Goal: Task Accomplishment & Management: Manage account settings

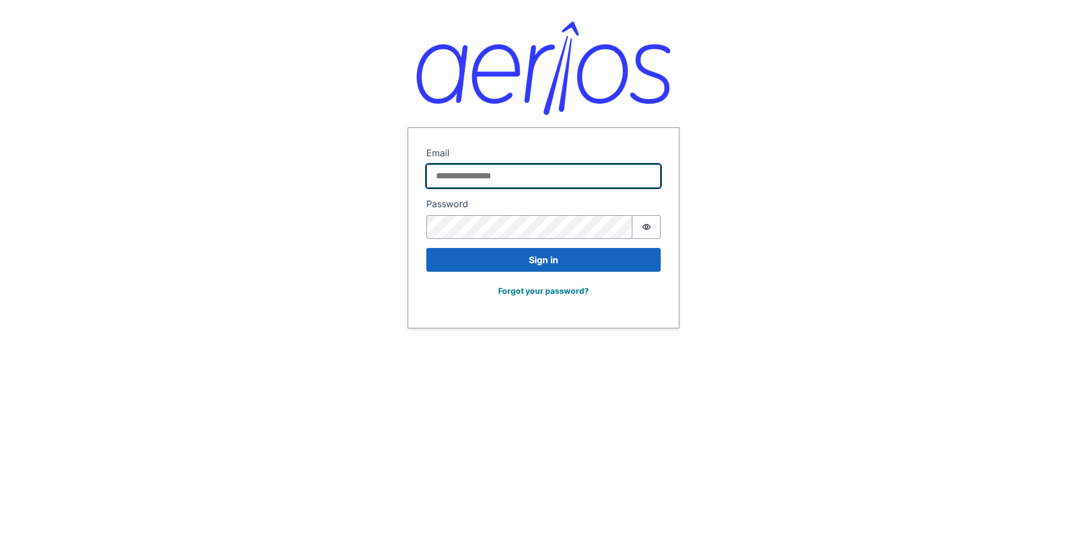
click at [595, 176] on input "Email" at bounding box center [543, 176] width 234 height 24
type input "**********"
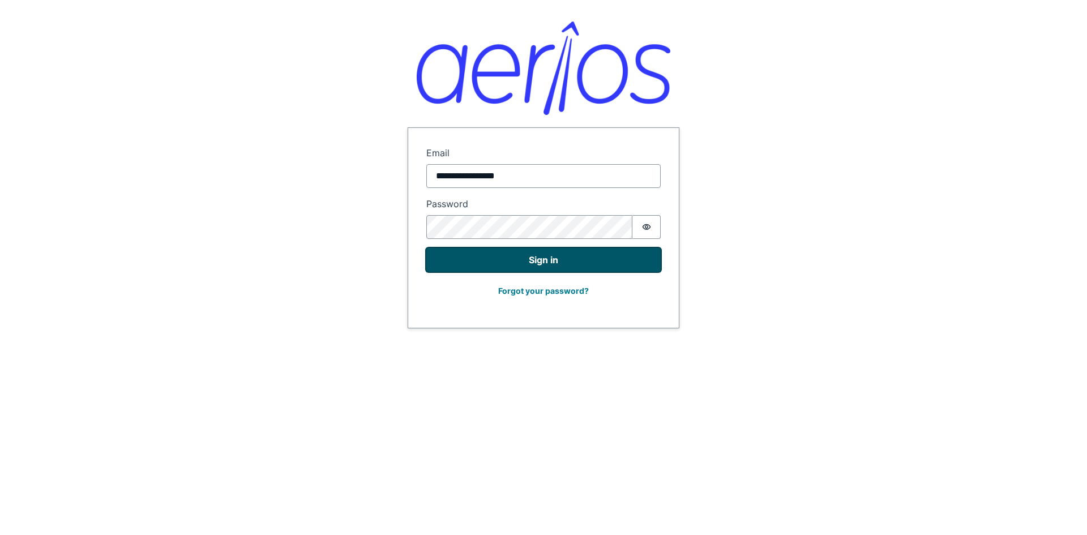
click at [570, 262] on button "Sign in" at bounding box center [543, 260] width 234 height 24
